Goal: Check status: Check status

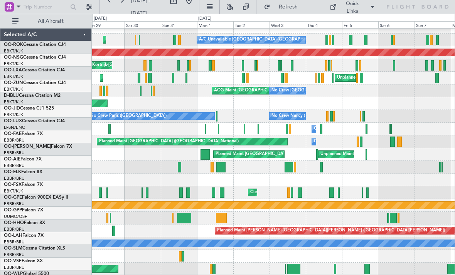
scroll to position [8, 0]
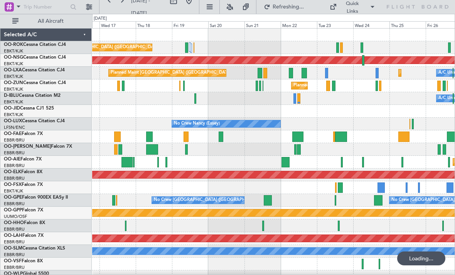
click at [304, 73] on div at bounding box center [304, 73] width 5 height 10
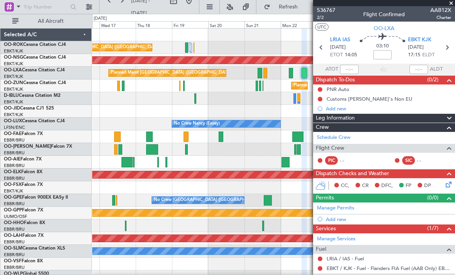
click at [451, 3] on span at bounding box center [451, 3] width 8 height 7
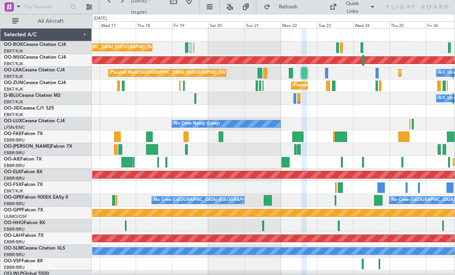
type input "0"
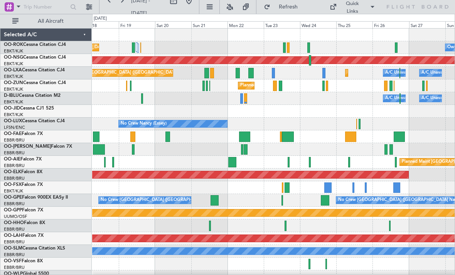
click at [287, 46] on div at bounding box center [288, 47] width 3 height 10
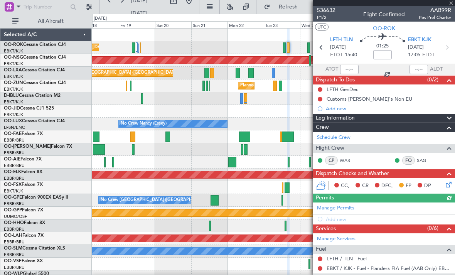
click at [451, 1] on div at bounding box center [384, 3] width 142 height 6
click at [450, 3] on div at bounding box center [384, 3] width 142 height 6
click at [451, 2] on span at bounding box center [451, 3] width 8 height 7
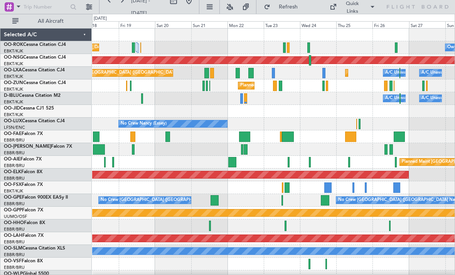
click at [325, 88] on div "Planned Maint Kortrijk-[GEOGRAPHIC_DATA]" at bounding box center [273, 85] width 362 height 13
click at [323, 73] on div at bounding box center [323, 73] width 3 height 10
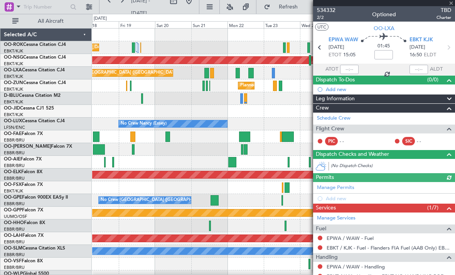
click at [453, 3] on div at bounding box center [384, 3] width 142 height 6
click at [451, 3] on div at bounding box center [384, 3] width 142 height 6
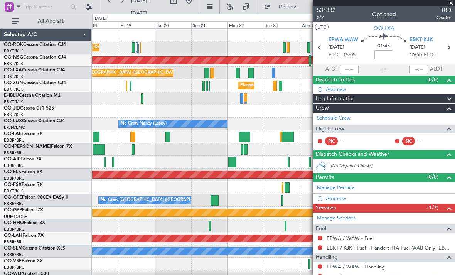
click at [451, 2] on span at bounding box center [451, 3] width 8 height 7
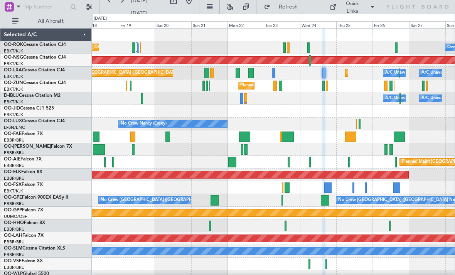
type input "0"
click at [282, 86] on div "Planned Maint Kortrijk-[GEOGRAPHIC_DATA]" at bounding box center [273, 85] width 362 height 13
click at [277, 86] on div "Planned Maint Kortrijk-[GEOGRAPHIC_DATA]" at bounding box center [273, 85] width 362 height 13
click at [280, 85] on div at bounding box center [280, 86] width 3 height 10
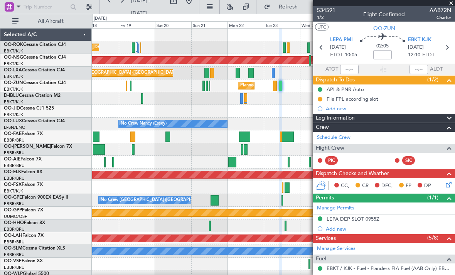
click at [453, 3] on span at bounding box center [451, 3] width 8 height 7
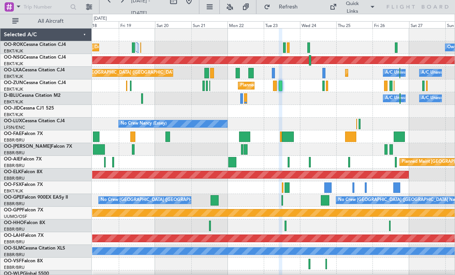
type input "0"
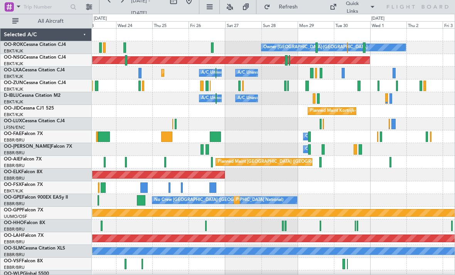
click at [320, 56] on div "Planned Maint [GEOGRAPHIC_DATA] ([GEOGRAPHIC_DATA])" at bounding box center [50, 60] width 640 height 8
click at [315, 47] on div at bounding box center [316, 47] width 3 height 10
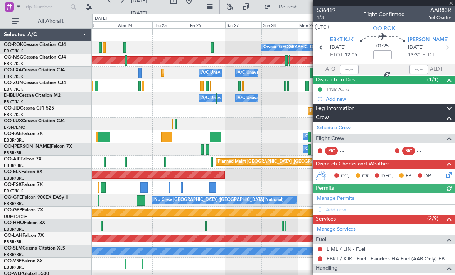
click at [450, 3] on div at bounding box center [384, 3] width 142 height 6
click at [451, 1] on div at bounding box center [384, 3] width 142 height 6
click at [450, 2] on span at bounding box center [451, 3] width 8 height 7
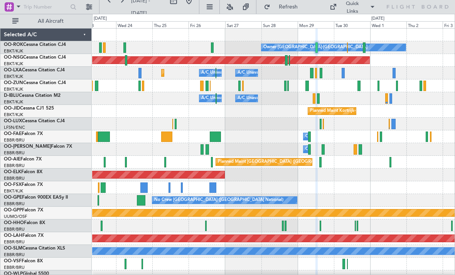
type input "0"
click at [285, 85] on div at bounding box center [285, 86] width 2 height 10
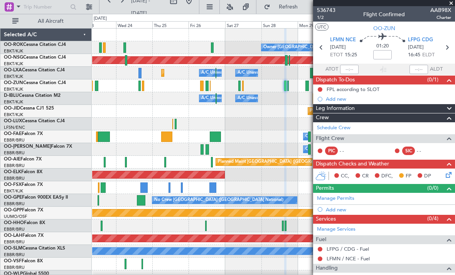
click at [451, 1] on span at bounding box center [451, 3] width 8 height 7
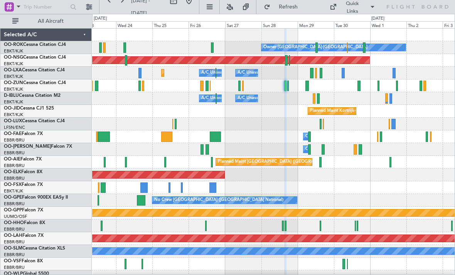
type input "0"
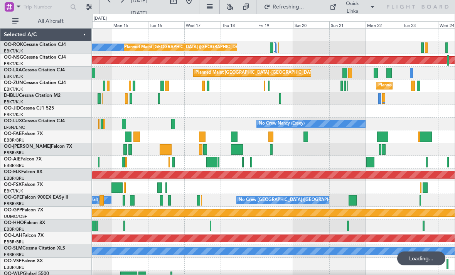
click at [375, 73] on div at bounding box center [376, 73] width 4 height 10
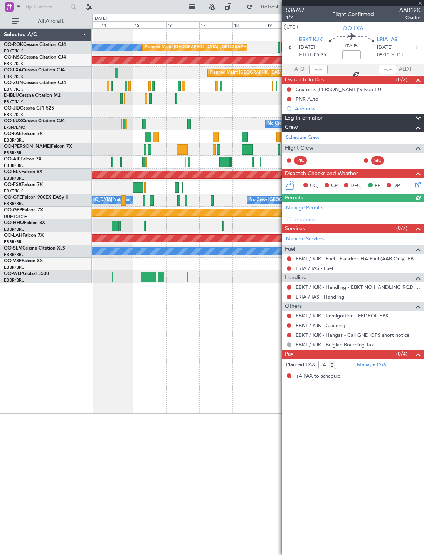
click at [423, 2] on div at bounding box center [353, 3] width 142 height 6
click at [421, 1] on div at bounding box center [353, 3] width 142 height 6
click at [419, 3] on div at bounding box center [353, 3] width 142 height 6
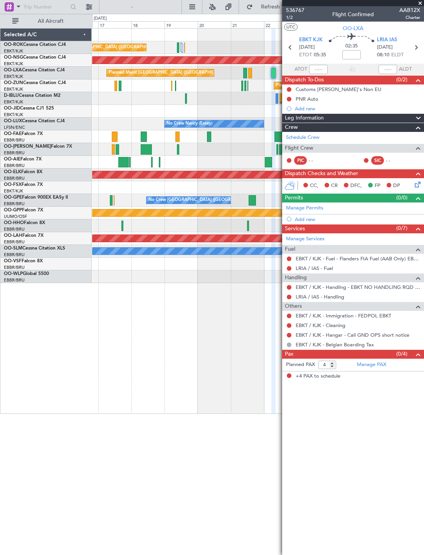
click at [419, 2] on span at bounding box center [420, 3] width 8 height 7
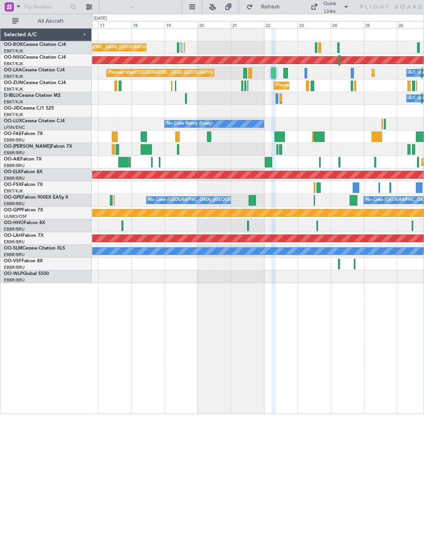
type input "0"
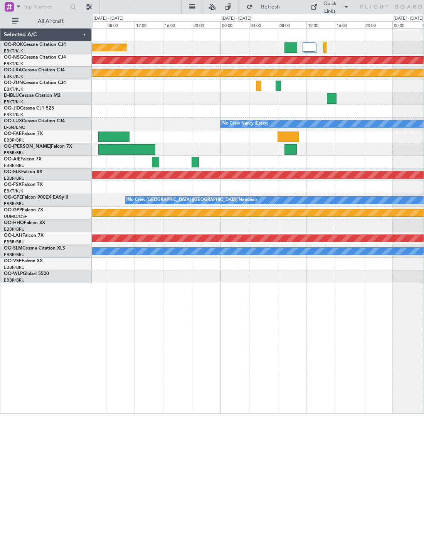
click at [310, 49] on div at bounding box center [309, 46] width 13 height 9
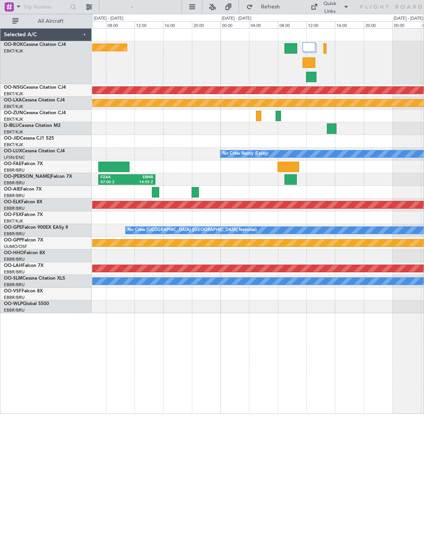
click at [310, 79] on div at bounding box center [311, 77] width 10 height 10
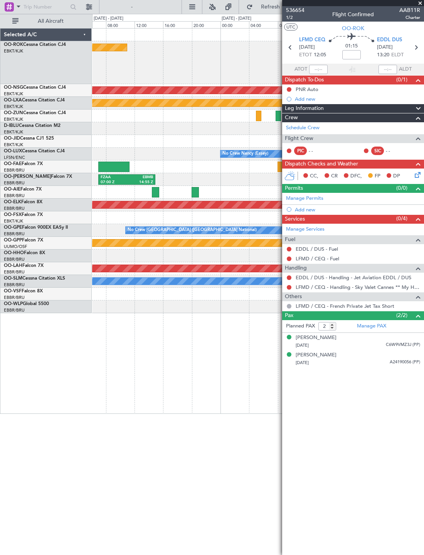
click at [421, 6] on span at bounding box center [420, 3] width 8 height 7
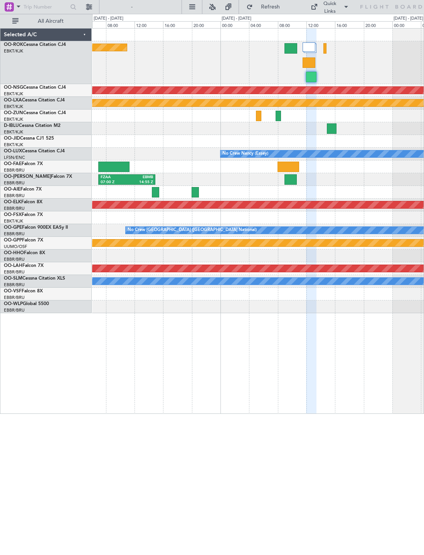
type input "0"
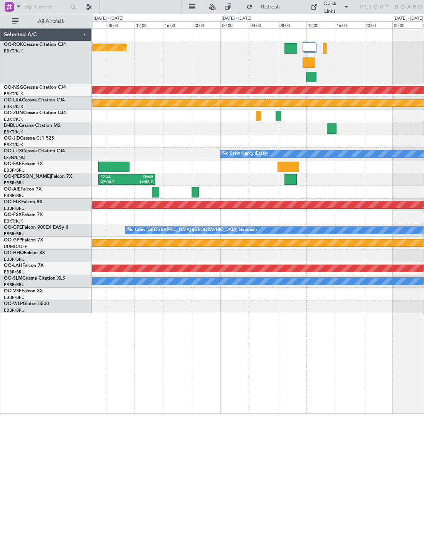
click at [324, 48] on div at bounding box center [324, 48] width 3 height 10
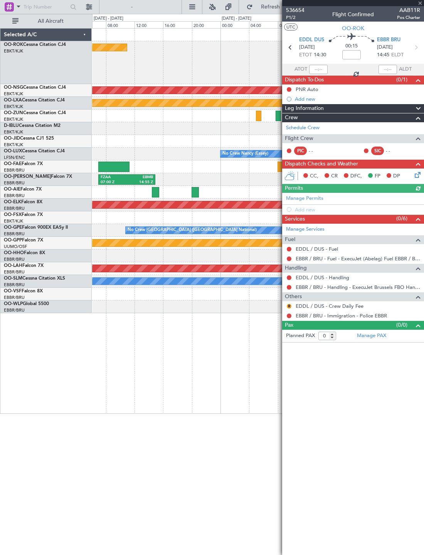
click at [419, 2] on div at bounding box center [353, 3] width 142 height 6
click at [421, 2] on span at bounding box center [420, 3] width 8 height 7
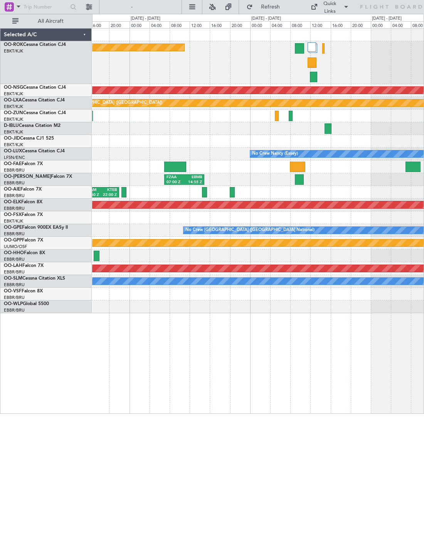
click at [296, 52] on div at bounding box center [299, 48] width 9 height 10
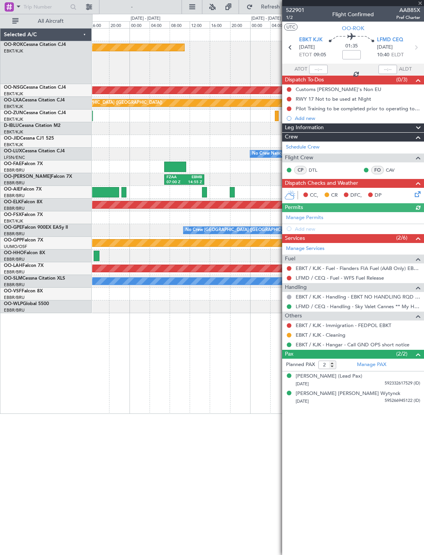
click at [419, 3] on div at bounding box center [353, 3] width 142 height 6
click at [421, 1] on div at bounding box center [353, 3] width 142 height 6
click at [420, 0] on span at bounding box center [420, 3] width 8 height 7
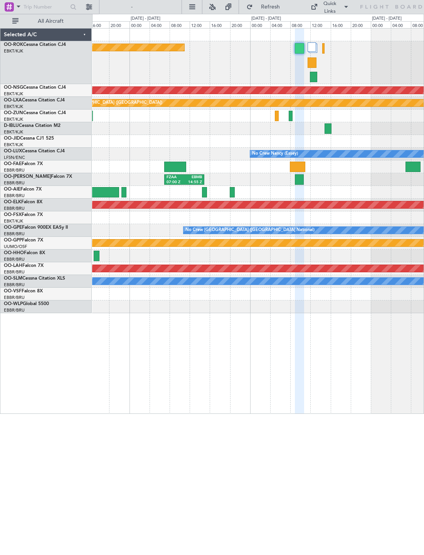
type input "0"
